Goal: Task Accomplishment & Management: Manage account settings

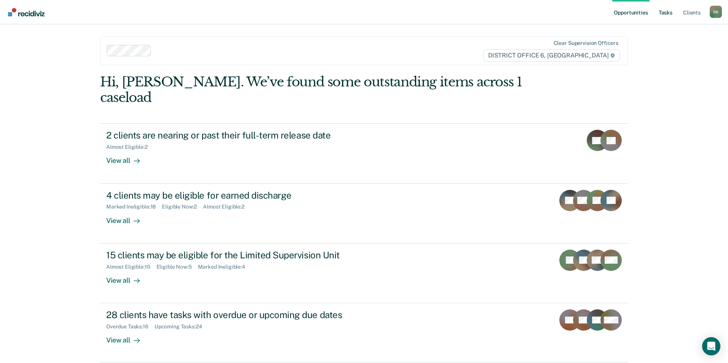
click at [668, 13] on link "Tasks" at bounding box center [665, 12] width 17 height 24
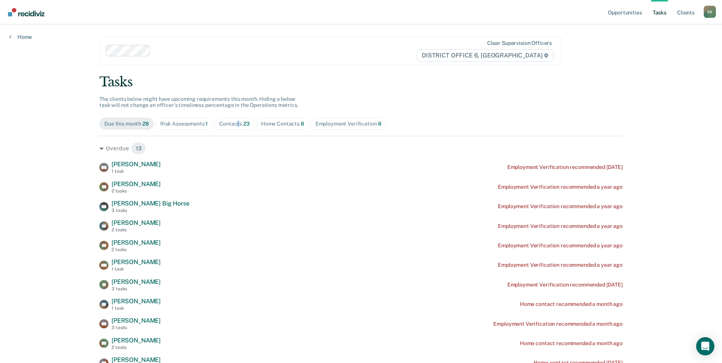
click at [236, 121] on div "Contacts 23" at bounding box center [234, 124] width 30 height 6
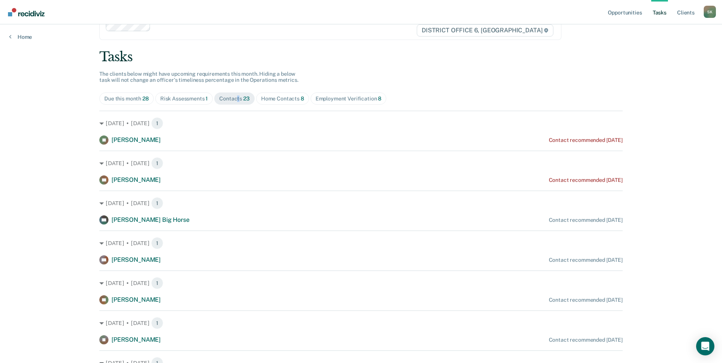
scroll to position [38, 0]
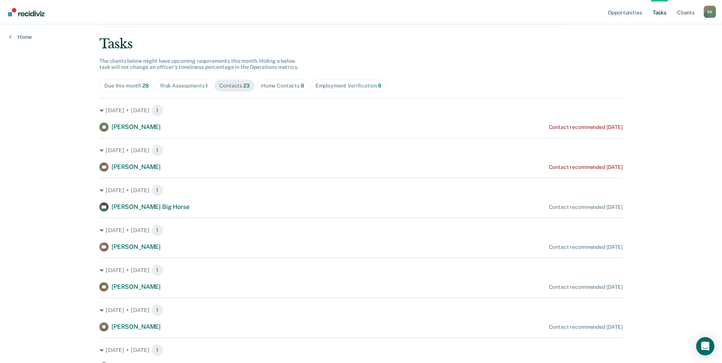
click at [711, 14] on div "S K" at bounding box center [710, 12] width 12 height 12
click at [668, 49] on link "Log Out" at bounding box center [679, 50] width 61 height 6
